Goal: Information Seeking & Learning: Understand process/instructions

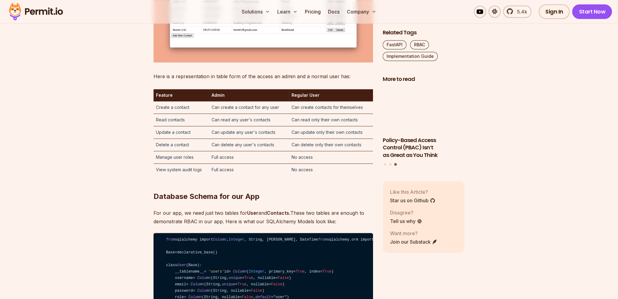
scroll to position [1306, 0]
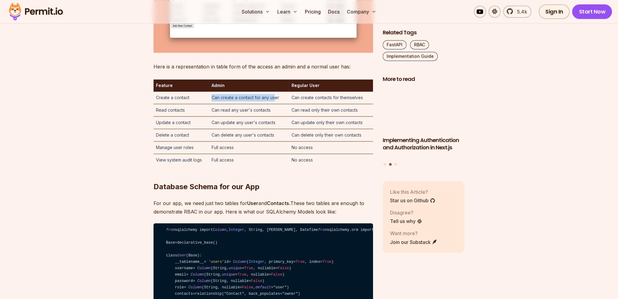
drag, startPoint x: 212, startPoint y: 153, endPoint x: 292, endPoint y: 156, distance: 80.5
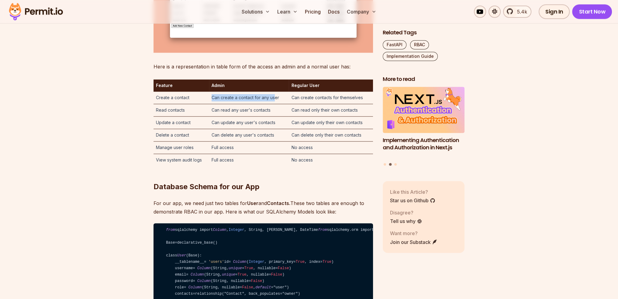
click at [276, 104] on td "Can create a contact for any user" at bounding box center [249, 97] width 80 height 12
drag, startPoint x: 297, startPoint y: 156, endPoint x: 364, endPoint y: 156, distance: 66.8
click at [364, 104] on td "Can create contacts for themselves" at bounding box center [331, 97] width 84 height 12
click at [341, 116] on td "Can read only their own contacts" at bounding box center [331, 110] width 84 height 12
drag, startPoint x: 207, startPoint y: 165, endPoint x: 274, endPoint y: 167, distance: 67.2
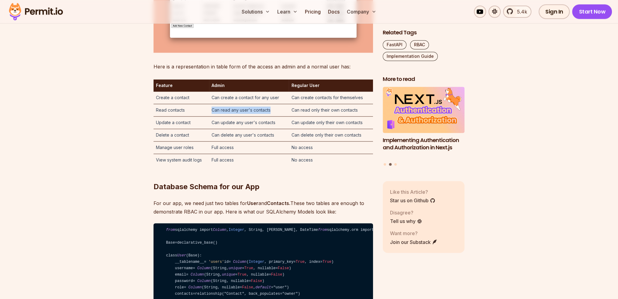
click at [272, 116] on tr "Read contacts Can read any user's contacts Can read only their own contacts" at bounding box center [262, 110] width 219 height 12
drag, startPoint x: 290, startPoint y: 167, endPoint x: 359, endPoint y: 169, distance: 69.3
click at [359, 116] on td "Can read only their own contacts" at bounding box center [331, 110] width 84 height 12
click at [338, 129] on td "Can update only their own contacts" at bounding box center [331, 122] width 84 height 12
drag, startPoint x: 300, startPoint y: 179, endPoint x: 351, endPoint y: 182, distance: 51.7
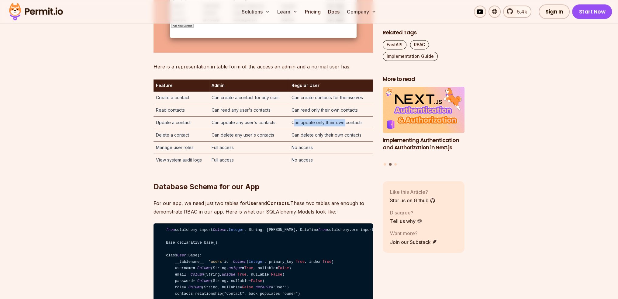
click at [351, 129] on td "Can update only their own contacts" at bounding box center [331, 122] width 84 height 12
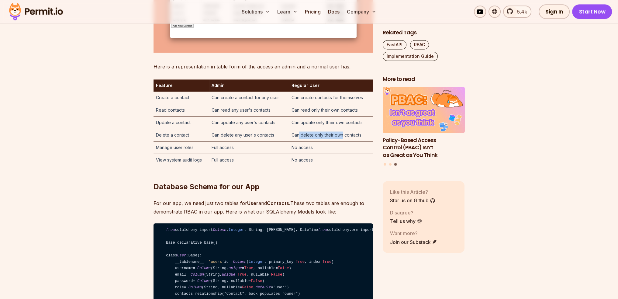
drag, startPoint x: 298, startPoint y: 190, endPoint x: 343, endPoint y: 193, distance: 45.0
click at [342, 141] on td "Can delete only their own contacts" at bounding box center [331, 135] width 84 height 12
drag, startPoint x: 303, startPoint y: 210, endPoint x: 324, endPoint y: 212, distance: 22.0
click at [324, 166] on tbody "Create a contact Can create a contact for any user Can create contacts for them…" at bounding box center [262, 128] width 219 height 74
click at [297, 166] on td "No access" at bounding box center [331, 159] width 84 height 12
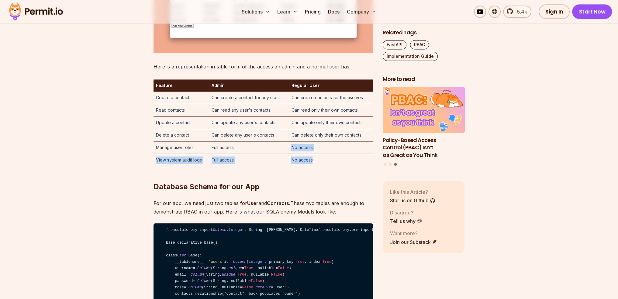
click at [286, 153] on td "Full access" at bounding box center [249, 147] width 80 height 12
drag, startPoint x: 294, startPoint y: 214, endPoint x: 311, endPoint y: 214, distance: 16.4
click at [311, 166] on tr "View system audit logs Full access No access" at bounding box center [262, 159] width 219 height 12
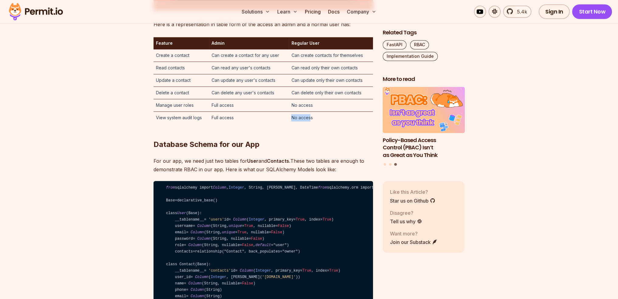
scroll to position [1367, 0]
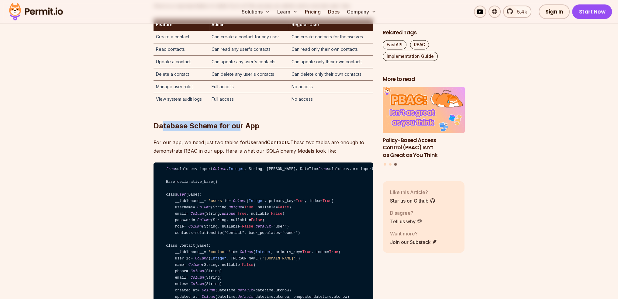
drag, startPoint x: 162, startPoint y: 182, endPoint x: 251, endPoint y: 183, distance: 89.6
click at [243, 131] on h2 "Database Schema for our App" at bounding box center [262, 114] width 219 height 34
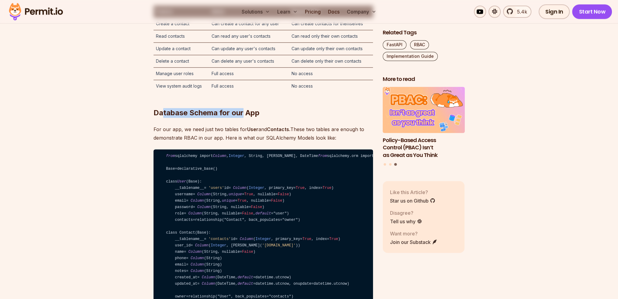
scroll to position [1398, 0]
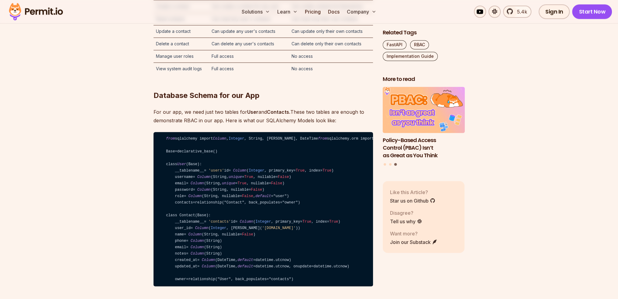
click at [201, 125] on p "For our app, we need just two tables for User and Contacts. These two tables ar…" at bounding box center [262, 116] width 219 height 17
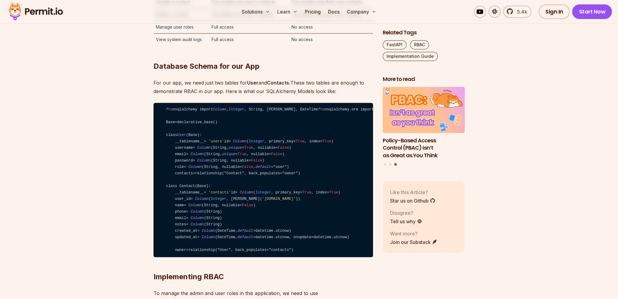
scroll to position [1428, 0]
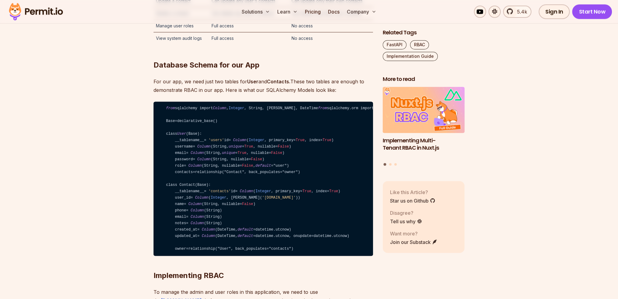
click at [156, 70] on h2 "Database Schema for our App" at bounding box center [262, 53] width 219 height 34
click at [195, 70] on h2 "Database Schema for our App" at bounding box center [262, 53] width 219 height 34
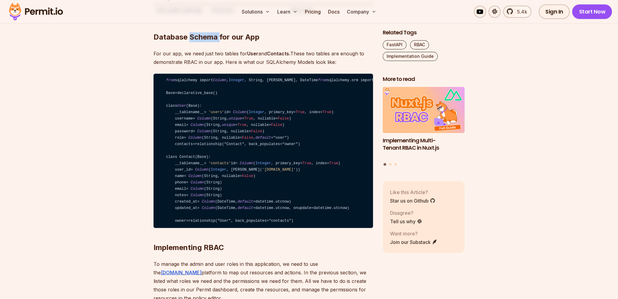
scroll to position [1458, 0]
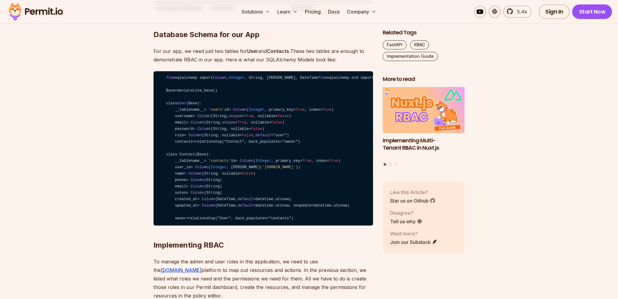
click at [193, 64] on p "For our app, we need just two tables for User and Contacts. These two tables ar…" at bounding box center [262, 55] width 219 height 17
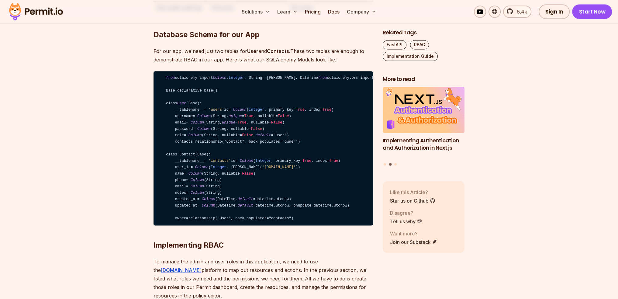
drag, startPoint x: 216, startPoint y: 108, endPoint x: 256, endPoint y: 108, distance: 40.1
click at [249, 64] on p "For our app, we need just two tables for User and Contacts. These two tables ar…" at bounding box center [262, 55] width 219 height 17
click at [275, 64] on p "For our app, we need just two tables for User and Contacts. These two tables ar…" at bounding box center [262, 55] width 219 height 17
click at [283, 54] on strong "Contacts." at bounding box center [278, 51] width 23 height 6
drag, startPoint x: 293, startPoint y: 107, endPoint x: 338, endPoint y: 106, distance: 45.9
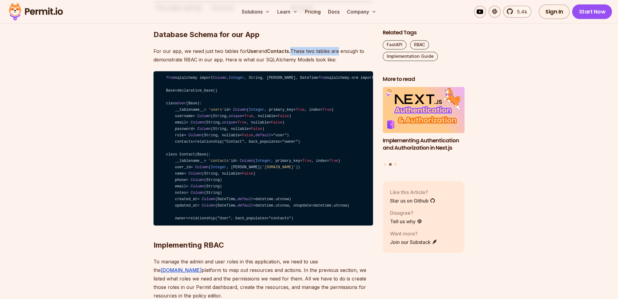
click at [338, 64] on p "For our app, we need just two tables for User and Contacts. These two tables ar…" at bounding box center [262, 55] width 219 height 17
click at [339, 64] on p "For our app, we need just two tables for User and Contacts. These two tables ar…" at bounding box center [262, 55] width 219 height 17
click at [308, 64] on p "For our app, we need just two tables for User and Contacts. These two tables ar…" at bounding box center [262, 55] width 219 height 17
drag, startPoint x: 292, startPoint y: 105, endPoint x: 349, endPoint y: 107, distance: 57.1
click at [348, 64] on p "For our app, we need just two tables for User and Contacts. These two tables ar…" at bounding box center [262, 55] width 219 height 17
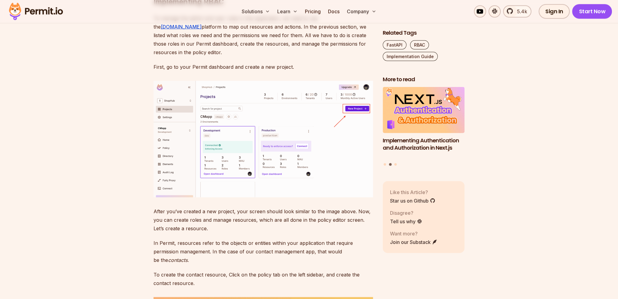
scroll to position [1701, 0]
drag, startPoint x: 193, startPoint y: 112, endPoint x: 221, endPoint y: 112, distance: 27.3
click at [219, 56] on p "To manage the admin and user roles in this application, we need to use the [DOM…" at bounding box center [262, 35] width 219 height 43
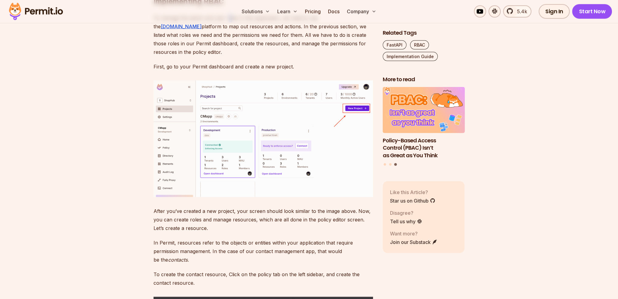
drag, startPoint x: 232, startPoint y: 112, endPoint x: 237, endPoint y: 112, distance: 5.5
click at [233, 56] on p "To manage the admin and user roles in this application, we need to use the [DOM…" at bounding box center [262, 35] width 219 height 43
drag, startPoint x: 239, startPoint y: 112, endPoint x: 251, endPoint y: 112, distance: 12.5
click at [244, 56] on p "To manage the admin and user roles in this application, we need to use the [DOM…" at bounding box center [262, 35] width 219 height 43
drag, startPoint x: 256, startPoint y: 112, endPoint x: 266, endPoint y: 112, distance: 9.7
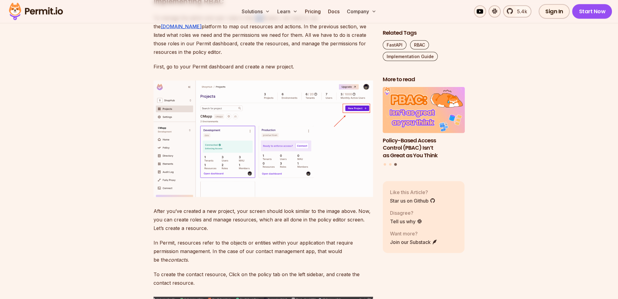
click at [261, 56] on p "To manage the admin and user roles in this application, we need to use the [DOM…" at bounding box center [262, 35] width 219 height 43
drag, startPoint x: 275, startPoint y: 112, endPoint x: 283, endPoint y: 112, distance: 8.2
click at [276, 56] on p "To manage the admin and user roles in this application, we need to use the [DOM…" at bounding box center [262, 35] width 219 height 43
drag, startPoint x: 283, startPoint y: 112, endPoint x: 294, endPoint y: 113, distance: 11.2
click at [287, 56] on p "To manage the admin and user roles in this application, we need to use the [DOM…" at bounding box center [262, 35] width 219 height 43
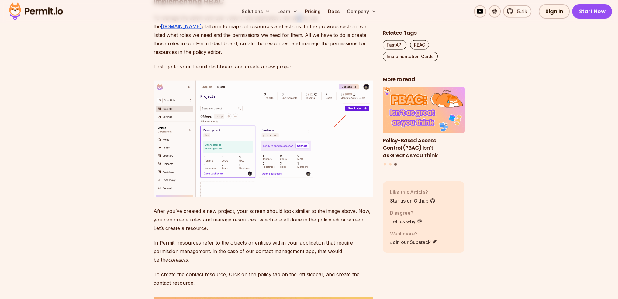
drag, startPoint x: 297, startPoint y: 113, endPoint x: 307, endPoint y: 112, distance: 10.3
click at [300, 56] on p "To manage the admin and user roles in this application, we need to use the [DOM…" at bounding box center [262, 35] width 219 height 43
drag, startPoint x: 307, startPoint y: 112, endPoint x: 318, endPoint y: 113, distance: 11.0
click at [315, 56] on p "To manage the admin and user roles in this application, we need to use the [DOM…" at bounding box center [262, 35] width 219 height 43
drag, startPoint x: 318, startPoint y: 113, endPoint x: 324, endPoint y: 113, distance: 5.8
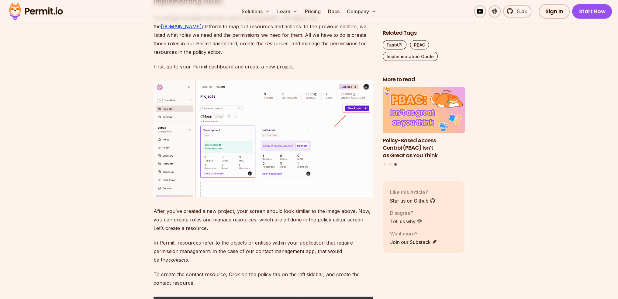
click at [319, 56] on p "To manage the admin and user roles in this application, we need to use the [DOM…" at bounding box center [262, 35] width 219 height 43
drag, startPoint x: 357, startPoint y: 112, endPoint x: 365, endPoint y: 112, distance: 8.2
click at [363, 56] on p "To manage the admin and user roles in this application, we need to use the [DOM…" at bounding box center [262, 35] width 219 height 43
click at [359, 56] on p "To manage the admin and user roles in this application, we need to use the [DOM…" at bounding box center [262, 35] width 219 height 43
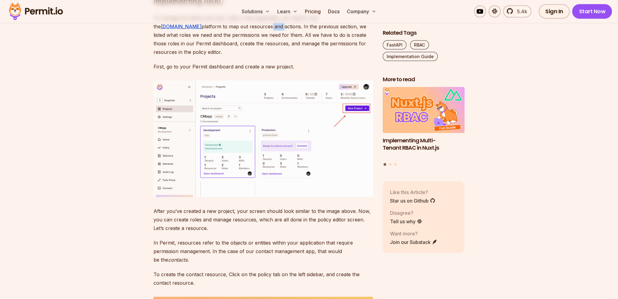
drag, startPoint x: 214, startPoint y: 122, endPoint x: 221, endPoint y: 122, distance: 7.6
click at [214, 56] on p "To manage the admin and user roles in this application, we need to use the [DOM…" at bounding box center [262, 35] width 219 height 43
drag, startPoint x: 230, startPoint y: 122, endPoint x: 246, endPoint y: 123, distance: 15.8
click at [239, 56] on p "To manage the admin and user roles in this application, we need to use the [DOM…" at bounding box center [262, 35] width 219 height 43
drag, startPoint x: 249, startPoint y: 123, endPoint x: 254, endPoint y: 123, distance: 5.5
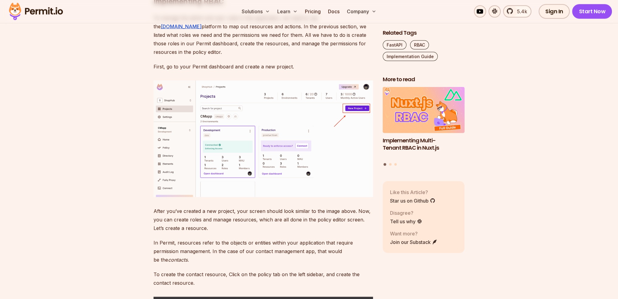
click at [252, 56] on p "To manage the admin and user roles in this application, we need to use the [DOM…" at bounding box center [262, 35] width 219 height 43
click at [279, 56] on p "To manage the admin and user roles in this application, we need to use the [DOM…" at bounding box center [262, 35] width 219 height 43
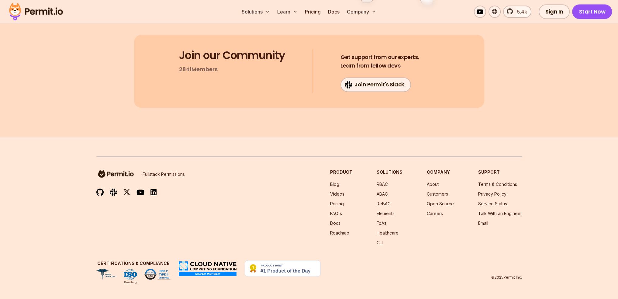
scroll to position [4891, 0]
